Goal: Transaction & Acquisition: Purchase product/service

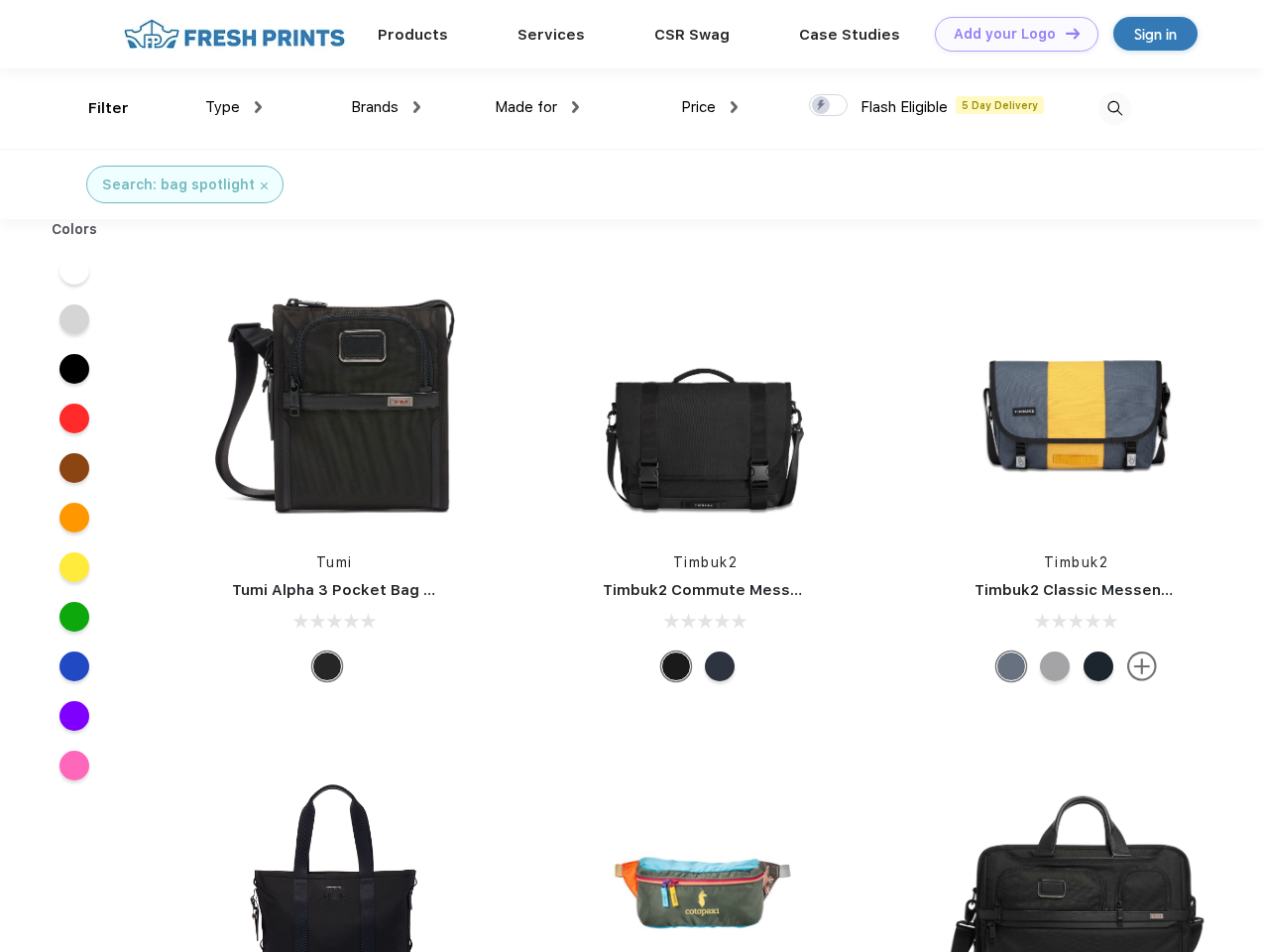
click at [1009, 34] on link "Add your Logo Design Tool" at bounding box center [1017, 34] width 163 height 35
click at [0, 0] on div "Design Tool" at bounding box center [0, 0] width 0 height 0
click at [1064, 33] on link "Add your Logo Design Tool" at bounding box center [1017, 34] width 163 height 35
click at [95, 108] on div "Filter" at bounding box center [109, 108] width 41 height 23
click at [234, 107] on span "Type" at bounding box center [222, 107] width 35 height 18
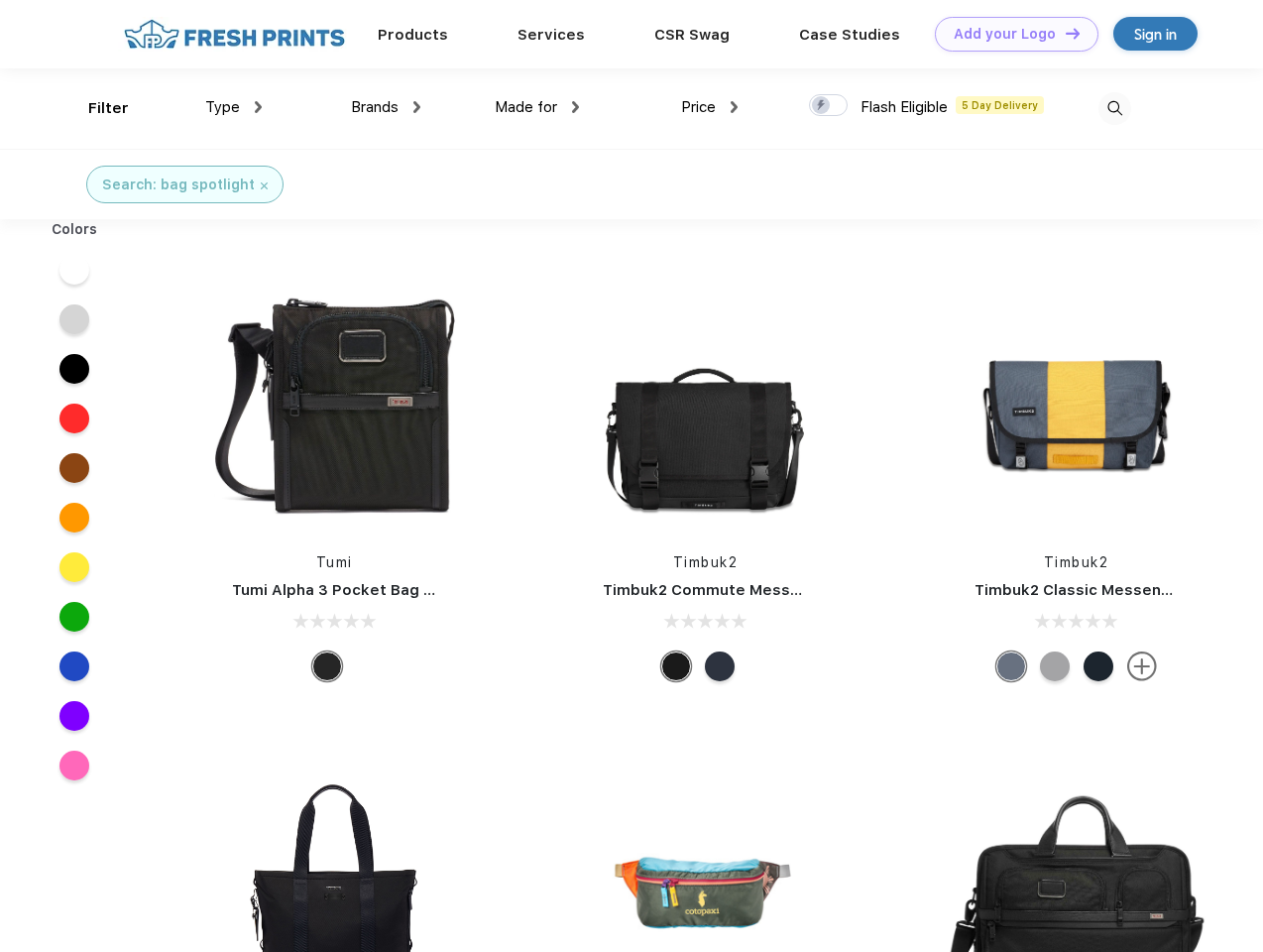
click at [386, 107] on span "Brands" at bounding box center [375, 107] width 48 height 18
click at [537, 107] on span "Made for" at bounding box center [525, 107] width 63 height 18
click at [710, 107] on span "Price" at bounding box center [698, 107] width 35 height 18
click at [828, 106] on div at bounding box center [828, 105] width 39 height 22
click at [821, 106] on input "checkbox" at bounding box center [815, 99] width 13 height 13
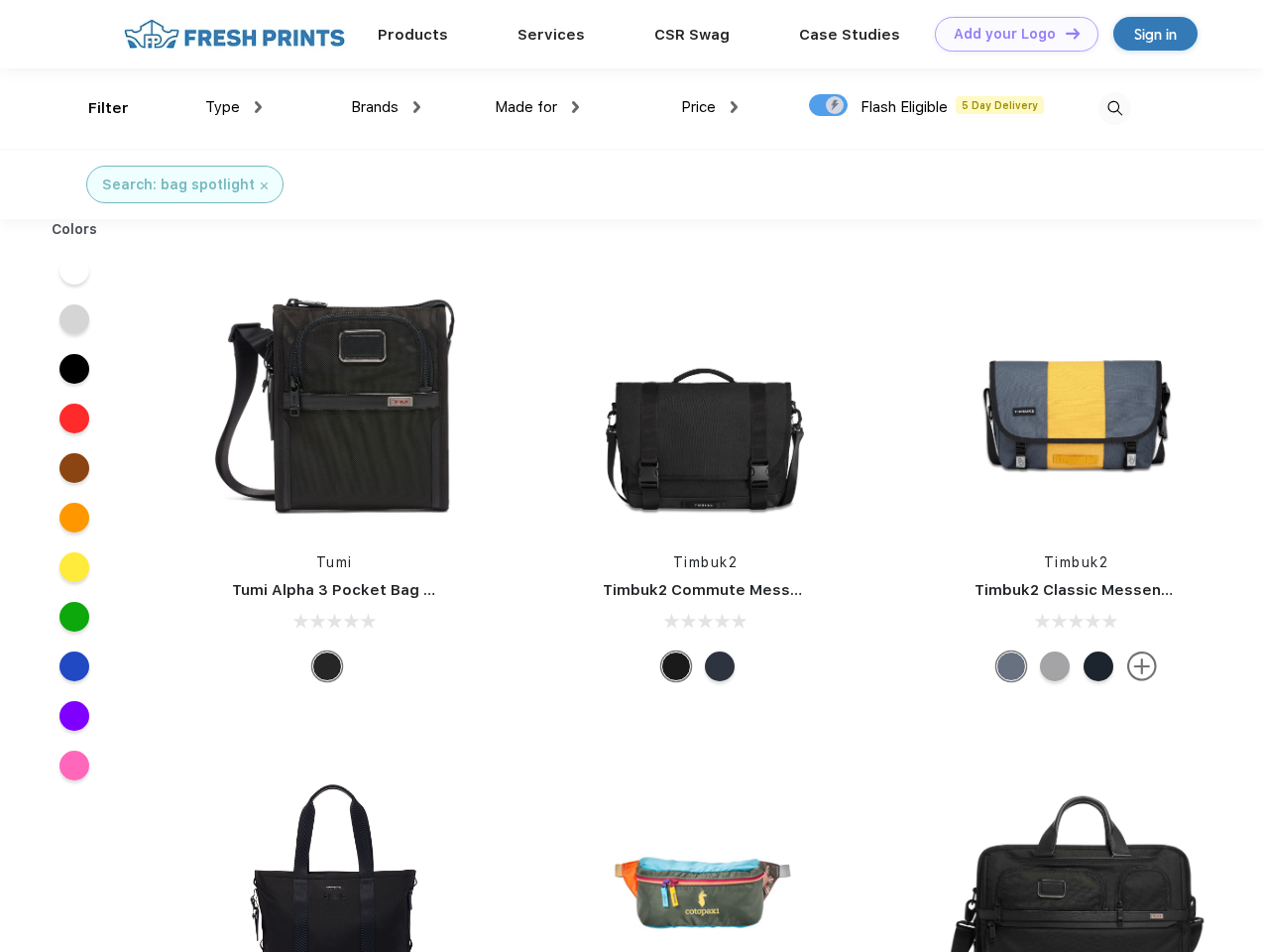
click at [1114, 108] on img at bounding box center [1114, 108] width 33 height 33
